Goal: Register for event/course

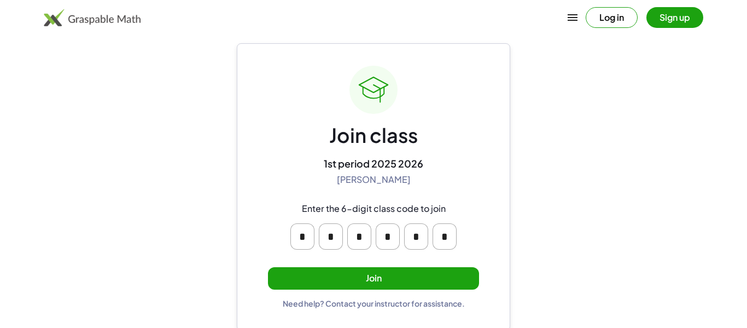
scroll to position [21, 0]
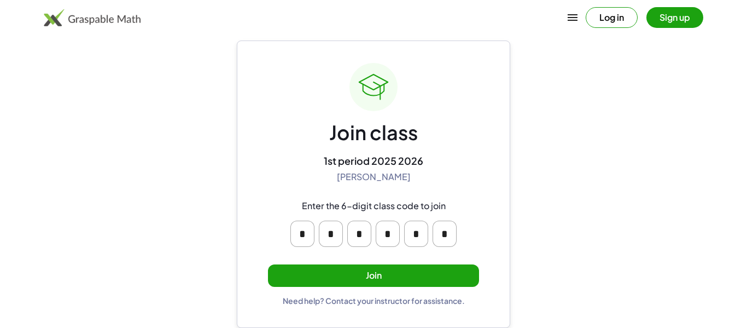
click at [329, 271] on button "Join" at bounding box center [373, 275] width 211 height 22
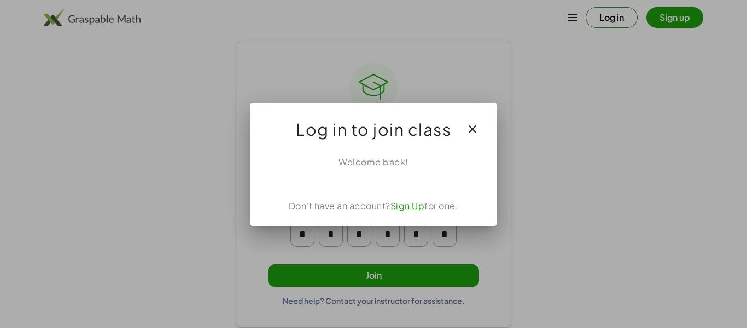
scroll to position [0, 0]
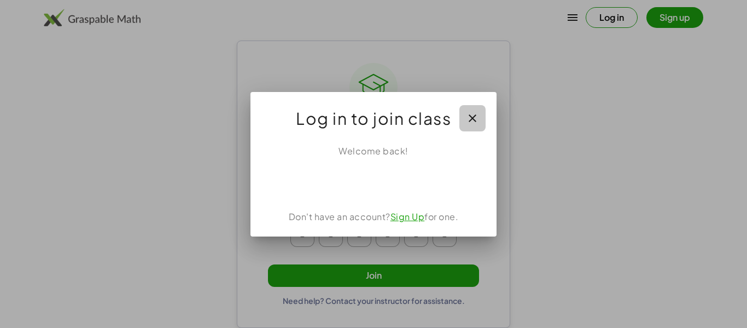
click at [474, 115] on icon "button" at bounding box center [472, 118] width 13 height 13
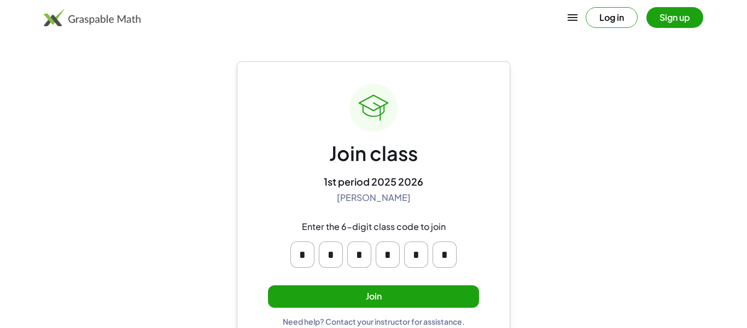
scroll to position [21, 0]
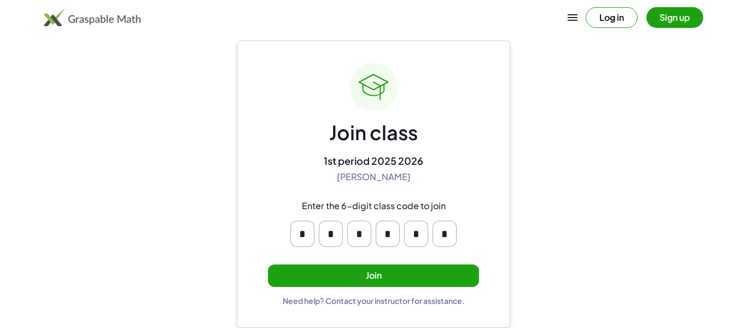
click at [442, 236] on input "*" at bounding box center [445, 233] width 24 height 26
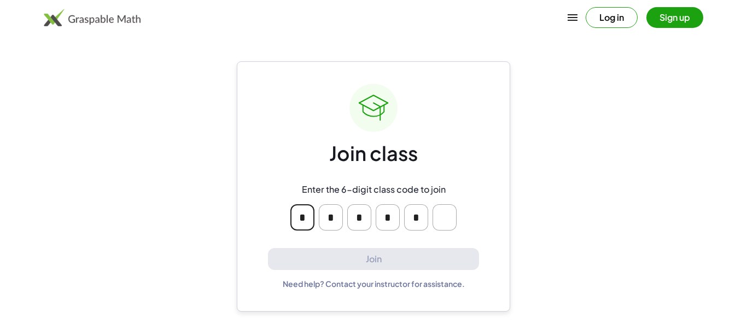
scroll to position [0, 0]
type input "*"
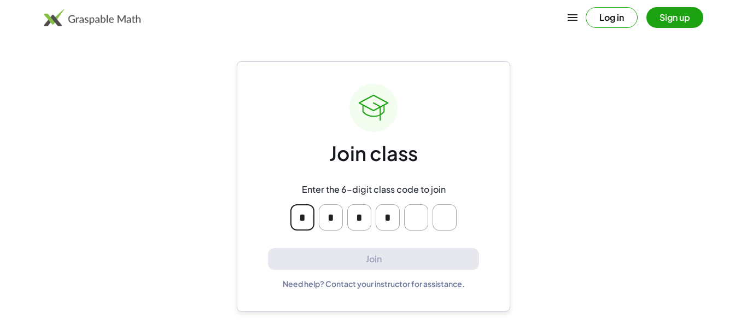
type input "*"
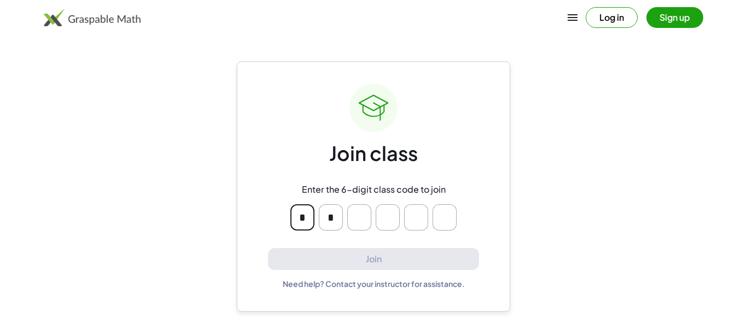
type input "*"
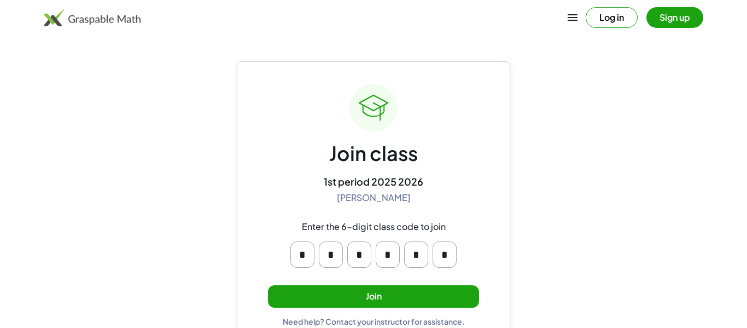
scroll to position [21, 0]
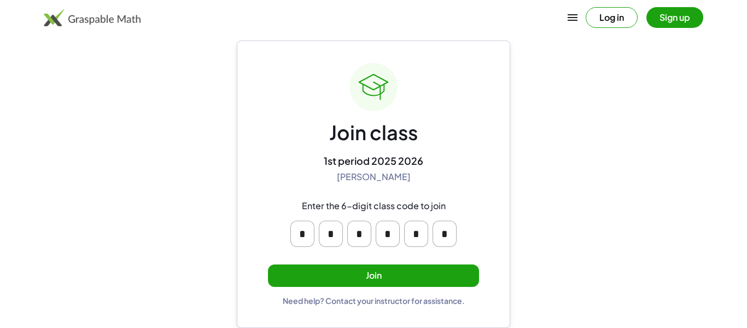
click at [347, 271] on button "Join" at bounding box center [373, 275] width 211 height 22
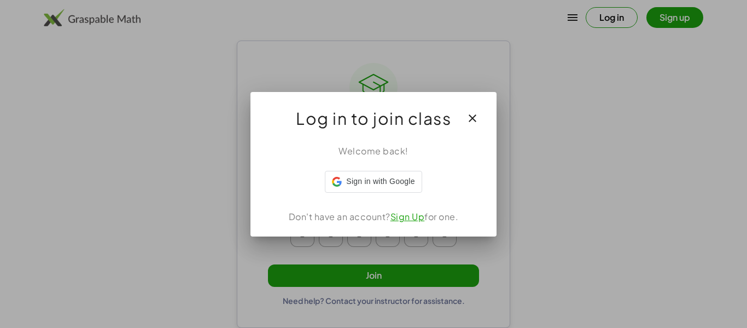
scroll to position [0, 0]
click at [384, 195] on div "Welcome back! Don't have an account? Sign Up for one." at bounding box center [373, 186] width 246 height 101
click at [371, 168] on div "Welcome back! Don't have an account? Sign Up for one." at bounding box center [373, 186] width 246 height 101
